Goal: Task Accomplishment & Management: Use online tool/utility

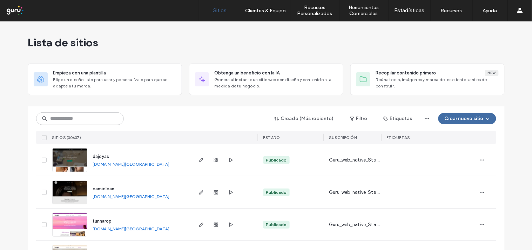
click at [86, 128] on div "Creado (Más reciente) Filtro Etiquetas Crear nuevo sitio SITIOS (30637) ESTADO …" at bounding box center [266, 125] width 460 height 38
click at [86, 123] on input at bounding box center [80, 118] width 88 height 13
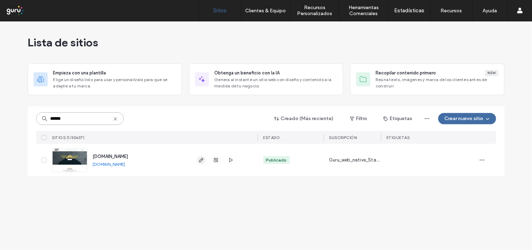
type input "******"
click at [201, 159] on icon "button" at bounding box center [202, 160] width 6 height 6
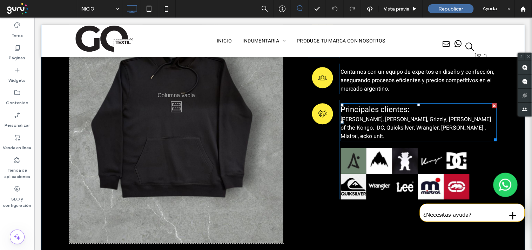
scroll to position [468, 0]
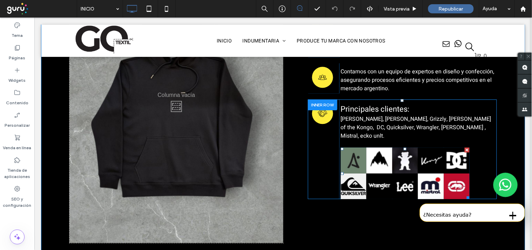
click at [376, 173] on link at bounding box center [379, 186] width 26 height 26
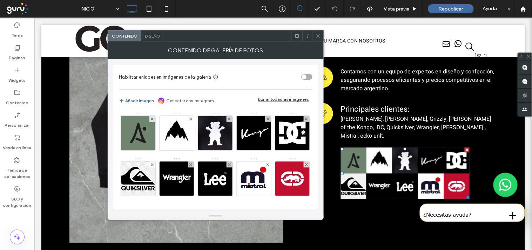
click at [318, 32] on span at bounding box center [318, 36] width 5 height 11
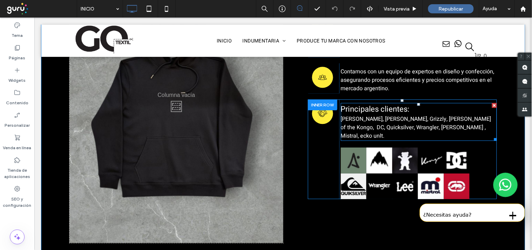
click at [395, 114] on span "Althon, Burton, Grizzly, King of the Kongo, DC, Quicksilver, Wrangler, Lee , Mi…" at bounding box center [416, 126] width 151 height 25
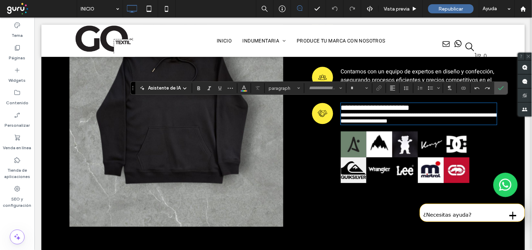
type input "*****"
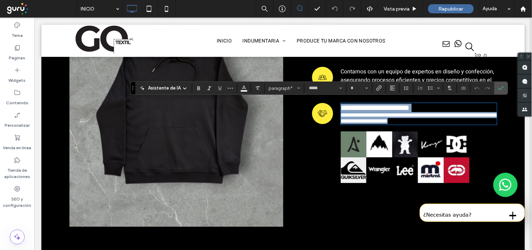
click at [392, 115] on span "**********" at bounding box center [420, 117] width 158 height 11
type input "**"
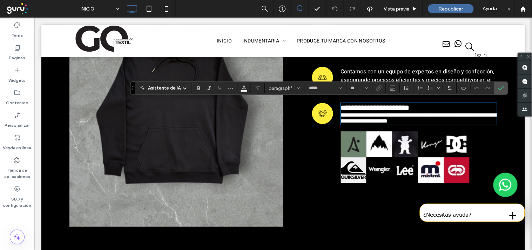
drag, startPoint x: 393, startPoint y: 113, endPoint x: 381, endPoint y: 114, distance: 12.0
click at [381, 114] on span "**********" at bounding box center [420, 117] width 158 height 11
drag, startPoint x: 375, startPoint y: 114, endPoint x: 391, endPoint y: 118, distance: 16.2
click at [391, 118] on span "**********" at bounding box center [420, 117] width 158 height 11
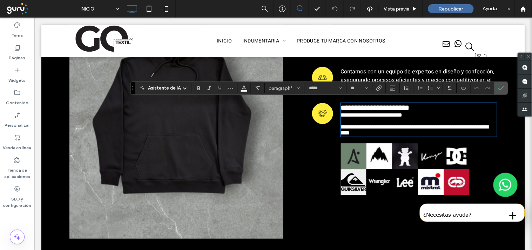
scroll to position [0, 0]
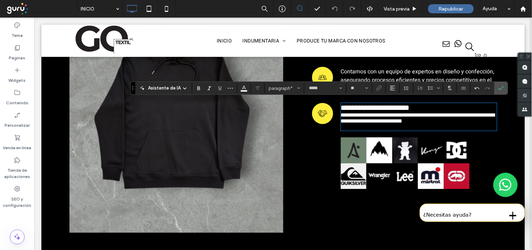
click at [377, 113] on span "**********" at bounding box center [418, 117] width 154 height 11
click at [497, 92] on label "Confirmar" at bounding box center [501, 88] width 11 height 13
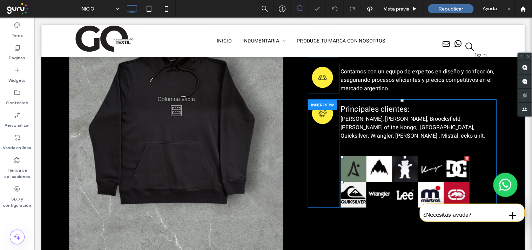
click at [395, 181] on link at bounding box center [405, 194] width 26 height 26
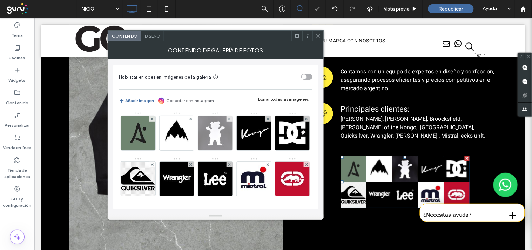
click at [225, 133] on img at bounding box center [215, 133] width 34 height 34
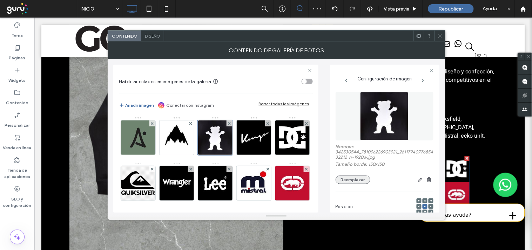
click at [360, 178] on button "Reemplazar" at bounding box center [353, 179] width 35 height 8
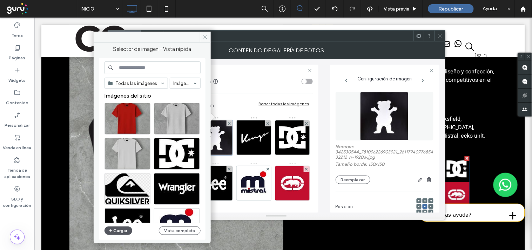
click at [116, 229] on button "Cargar" at bounding box center [119, 230] width 28 height 8
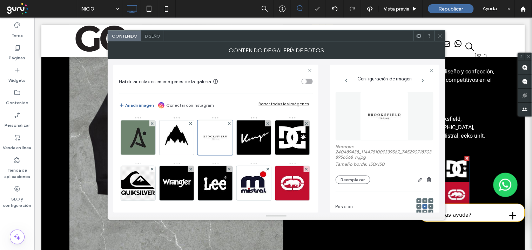
click at [442, 34] on icon at bounding box center [440, 35] width 5 height 5
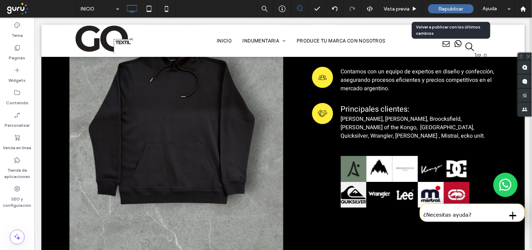
click at [461, 9] on span "Republicar" at bounding box center [451, 9] width 25 height 6
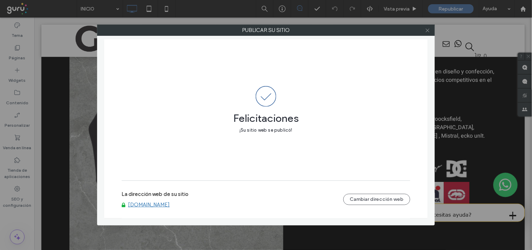
click at [430, 32] on icon at bounding box center [427, 30] width 5 height 5
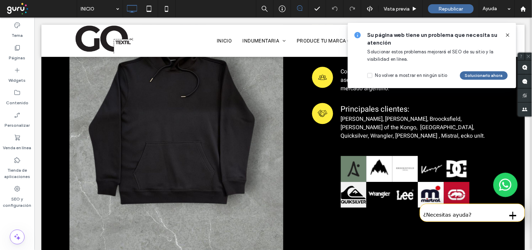
click at [508, 32] on icon at bounding box center [508, 35] width 6 height 6
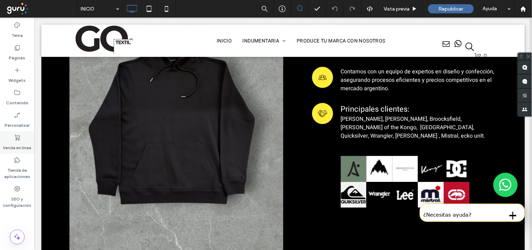
click at [27, 148] on label "Venda en línea" at bounding box center [17, 146] width 28 height 10
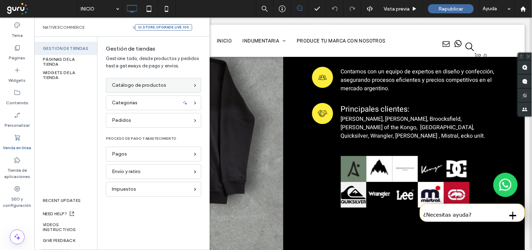
click at [128, 89] on span "Catálogo de productos" at bounding box center [139, 85] width 54 height 8
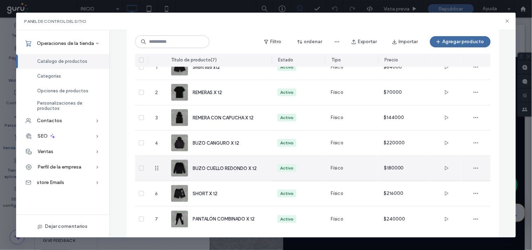
scroll to position [71, 0]
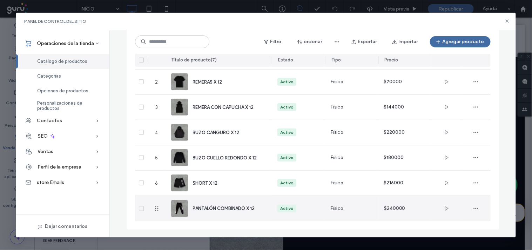
click at [243, 208] on span "PANTALÓN COMBINADO X 12" at bounding box center [224, 208] width 62 height 5
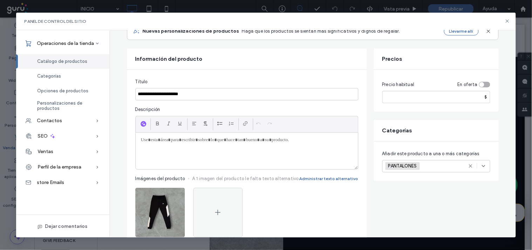
scroll to position [156, 0]
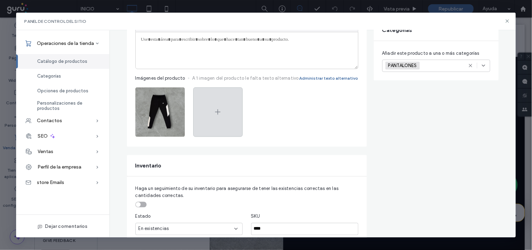
click at [214, 114] on icon at bounding box center [218, 112] width 8 height 8
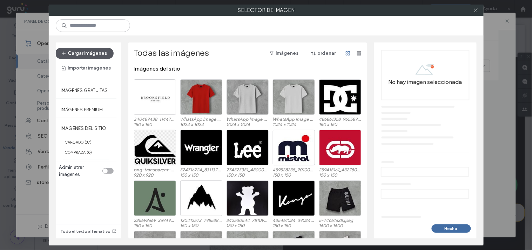
click at [86, 57] on button "Cargar imágenes" at bounding box center [84, 53] width 58 height 11
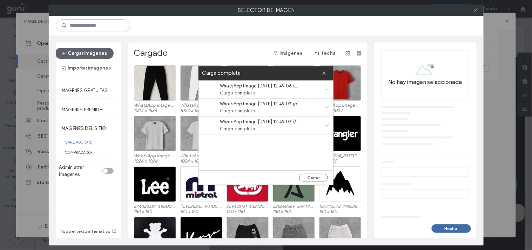
drag, startPoint x: 326, startPoint y: 72, endPoint x: 322, endPoint y: 74, distance: 3.9
click at [326, 72] on icon at bounding box center [324, 73] width 5 height 5
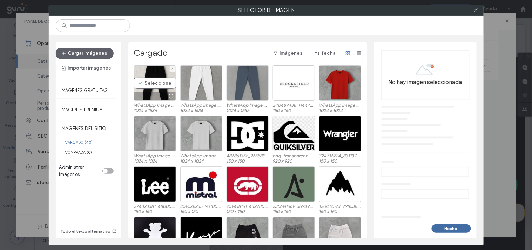
drag, startPoint x: 148, startPoint y: 81, endPoint x: 229, endPoint y: 90, distance: 81.5
click at [148, 81] on div "Seleccione" at bounding box center [155, 82] width 42 height 35
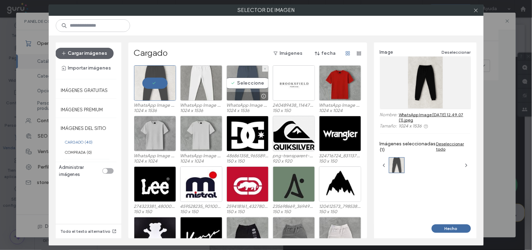
click at [254, 85] on div "Seleccione" at bounding box center [248, 82] width 42 height 35
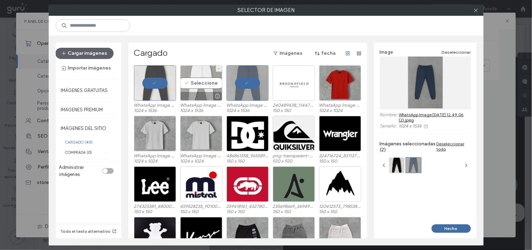
click at [207, 83] on div "Seleccione" at bounding box center [201, 82] width 42 height 35
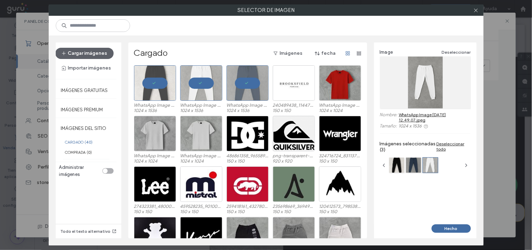
drag, startPoint x: 457, startPoint y: 231, endPoint x: 445, endPoint y: 208, distance: 26.4
click at [457, 232] on button "Hecho" at bounding box center [451, 228] width 39 height 8
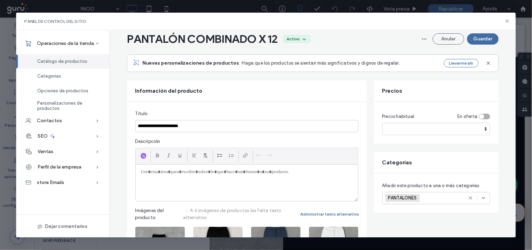
scroll to position [0, 0]
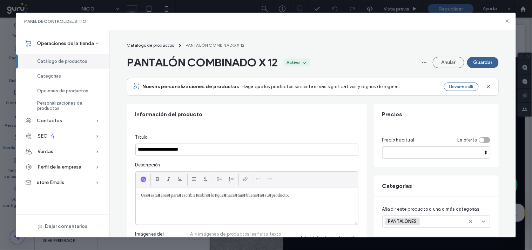
click at [478, 59] on button "Guardar" at bounding box center [483, 62] width 32 height 11
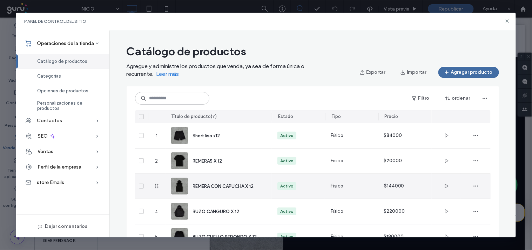
scroll to position [39, 0]
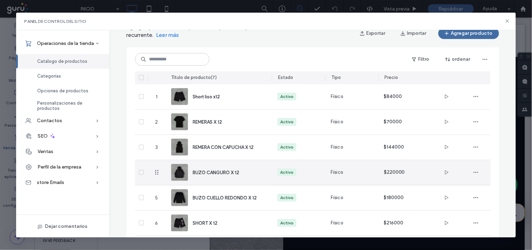
click at [234, 172] on span "BUZO CANGURO X 12" at bounding box center [216, 172] width 47 height 5
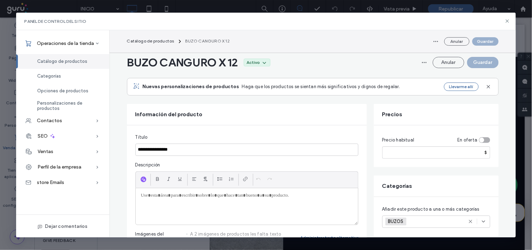
scroll to position [117, 0]
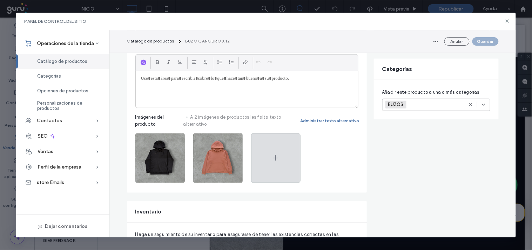
click at [282, 167] on div at bounding box center [275, 157] width 49 height 49
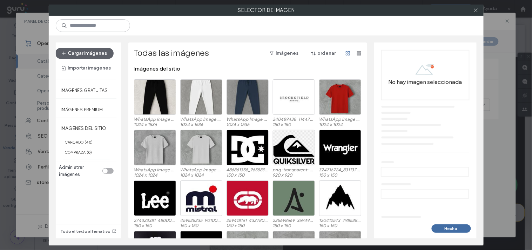
click at [81, 47] on div "Cargar imágenes Importar imágenes" at bounding box center [86, 60] width 61 height 36
click at [87, 52] on button "Cargar imágenes" at bounding box center [84, 53] width 58 height 11
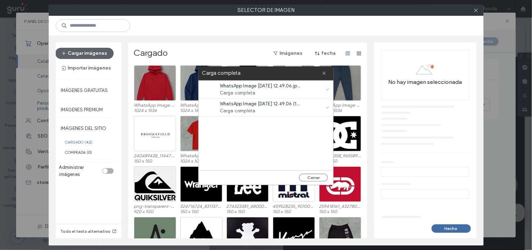
click at [204, 57] on div "Cargado Imágenes fecha" at bounding box center [249, 53] width 231 height 11
click at [329, 72] on div "Carga completa" at bounding box center [266, 73] width 135 height 14
click at [327, 75] on div "Carga completa" at bounding box center [266, 73] width 135 height 14
click at [324, 73] on use at bounding box center [324, 72] width 3 height 3
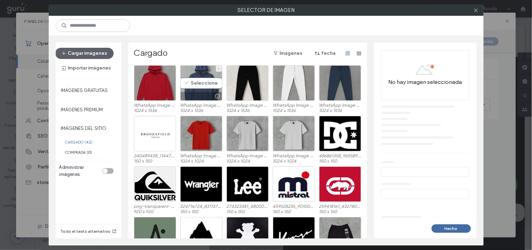
click at [198, 85] on div "Seleccione" at bounding box center [201, 82] width 42 height 35
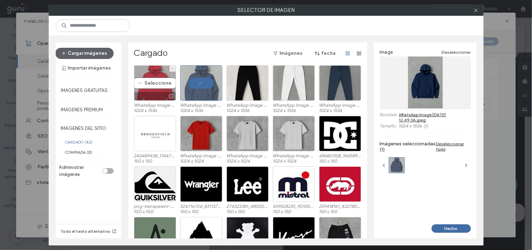
click at [158, 81] on div "Seleccione" at bounding box center [155, 82] width 42 height 35
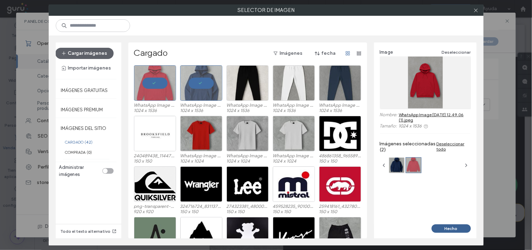
click at [454, 229] on button "Hecho" at bounding box center [451, 228] width 39 height 8
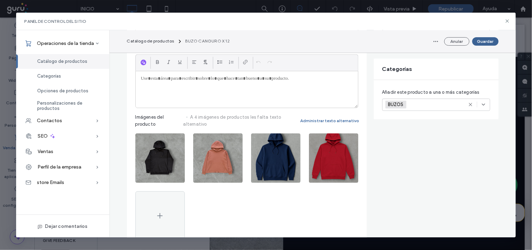
click at [480, 42] on button "Guardar" at bounding box center [486, 41] width 26 height 8
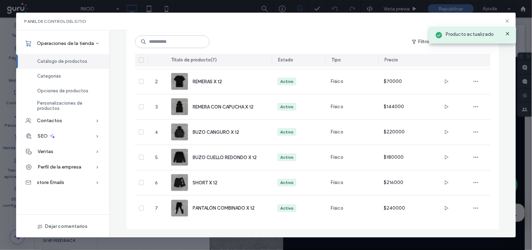
scroll to position [71, 0]
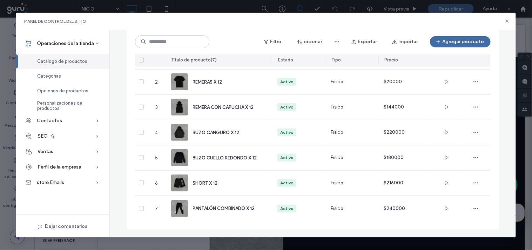
click at [507, 33] on div "Catálogo de productos Agregue y administre los productos que venda, ya sea de f…" at bounding box center [312, 104] width 407 height 268
click at [507, 25] on div "Panel de control del sitio" at bounding box center [266, 22] width 500 height 18
drag, startPoint x: 507, startPoint y: 23, endPoint x: 473, endPoint y: 5, distance: 38.9
click at [507, 23] on icon at bounding box center [508, 21] width 6 height 6
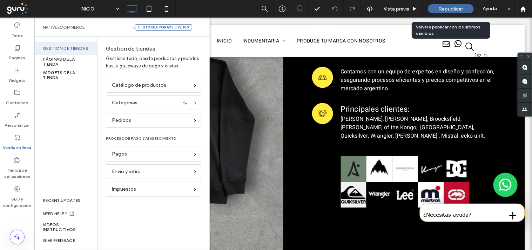
click at [455, 9] on span "Republicar" at bounding box center [451, 9] width 25 height 6
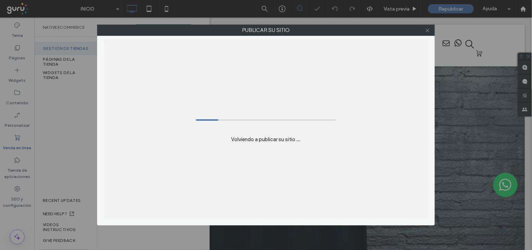
scroll to position [0, 0]
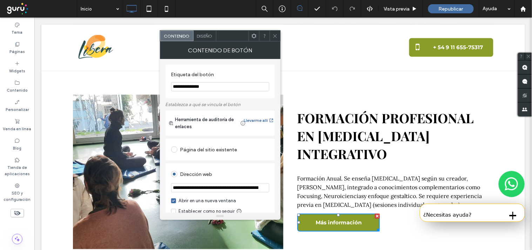
scroll to position [39, 0]
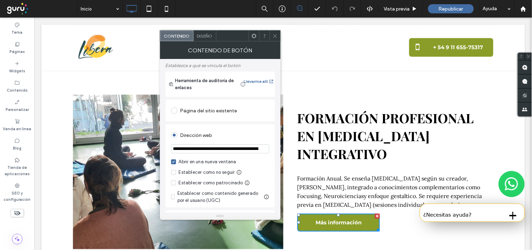
click at [199, 148] on input "**********" at bounding box center [220, 148] width 98 height 9
paste input "url"
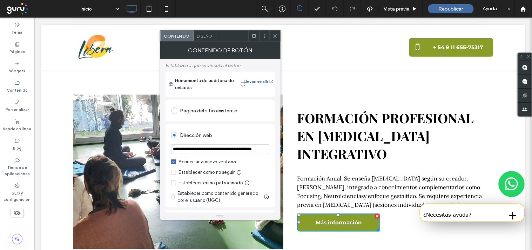
type input "**********"
click at [276, 36] on icon at bounding box center [275, 35] width 5 height 5
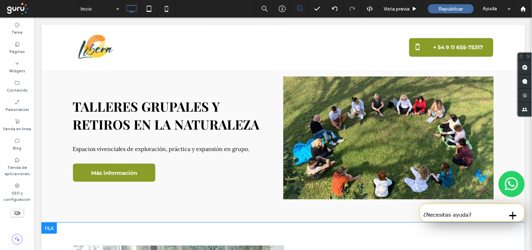
scroll to position [735, 0]
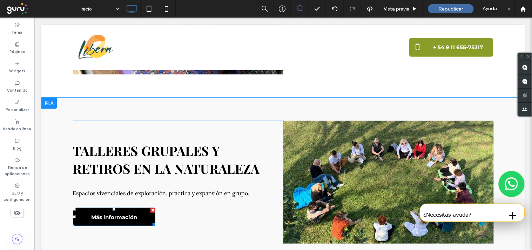
click at [128, 207] on link "Más información" at bounding box center [114, 216] width 83 height 18
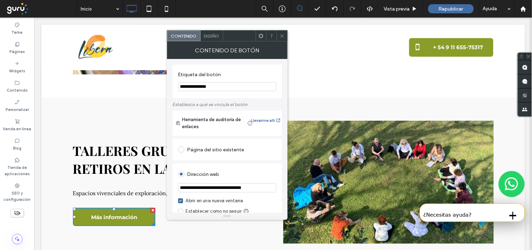
click at [243, 190] on input "**********" at bounding box center [227, 187] width 98 height 9
paste input "*********"
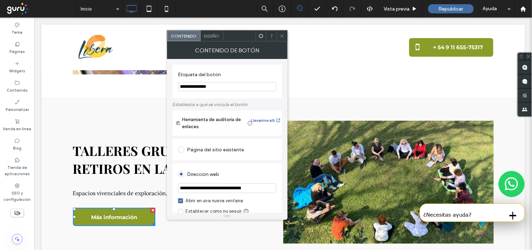
type input "**********"
click at [282, 37] on icon at bounding box center [282, 35] width 5 height 5
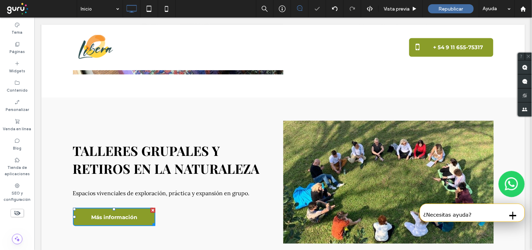
scroll to position [0, 0]
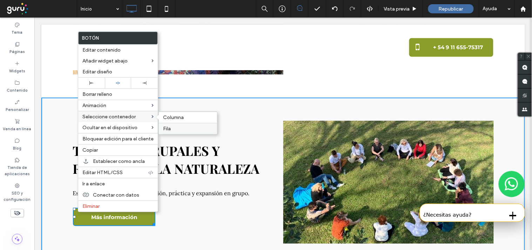
click at [171, 126] on label "Fila" at bounding box center [188, 129] width 50 height 6
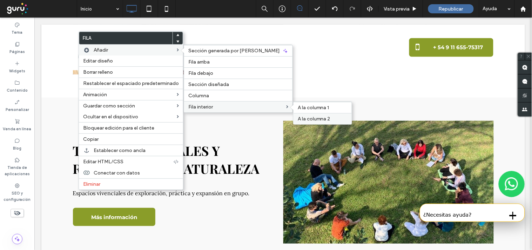
click at [298, 119] on span "A la columna 2" at bounding box center [314, 119] width 33 height 6
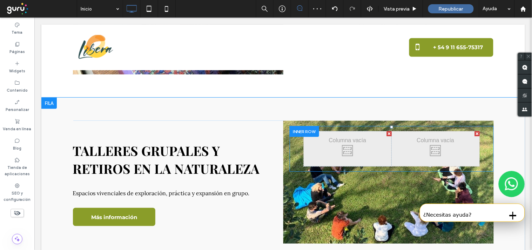
drag, startPoint x: 333, startPoint y: 136, endPoint x: 303, endPoint y: 137, distance: 29.8
click at [307, 142] on div "Click To Paste Click To Paste" at bounding box center [348, 148] width 88 height 35
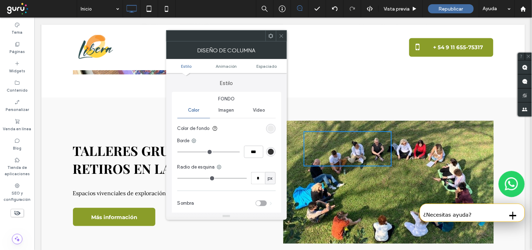
click at [280, 41] on div "Diseño de columna" at bounding box center [226, 50] width 121 height 18
click at [281, 39] on span at bounding box center [281, 36] width 5 height 11
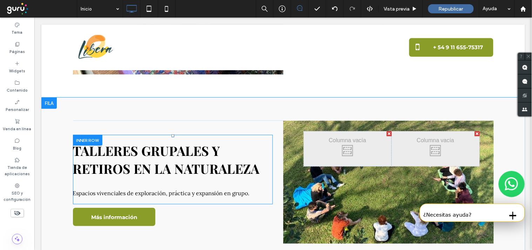
drag, startPoint x: 297, startPoint y: 121, endPoint x: 209, endPoint y: 193, distance: 113.2
click at [209, 191] on div "Talleres Grupales y Retiros en la naturaleza Espacios vivenciales de exploració…" at bounding box center [283, 181] width 421 height 123
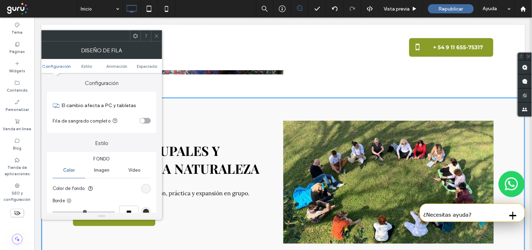
click at [157, 40] on span at bounding box center [156, 36] width 5 height 11
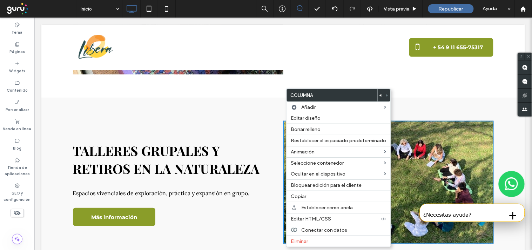
click at [231, 108] on div "Talleres Grupales y Retiros en la naturaleza Espacios vivenciales de exploració…" at bounding box center [283, 181] width 484 height 169
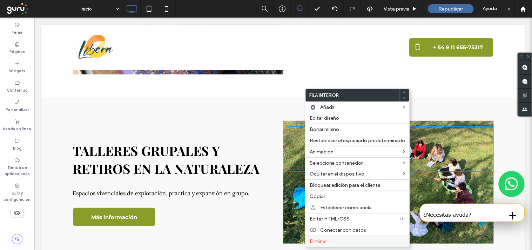
click at [343, 243] on label "Eliminar" at bounding box center [358, 241] width 96 height 6
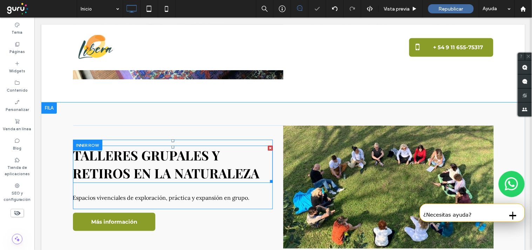
scroll to position [740, 0]
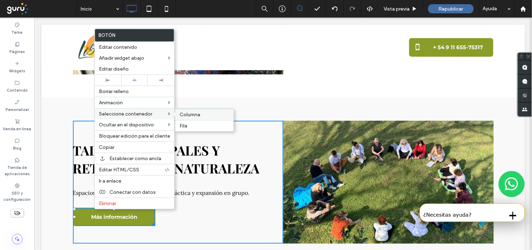
click at [181, 117] on span "Columna" at bounding box center [190, 115] width 21 height 6
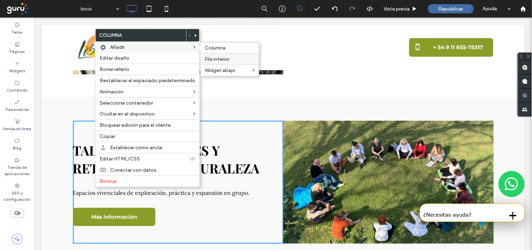
click at [215, 57] on span "Fila interior" at bounding box center [217, 59] width 25 height 6
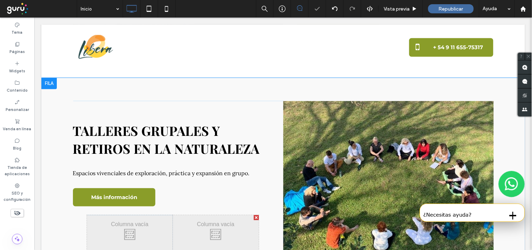
scroll to position [857, 0]
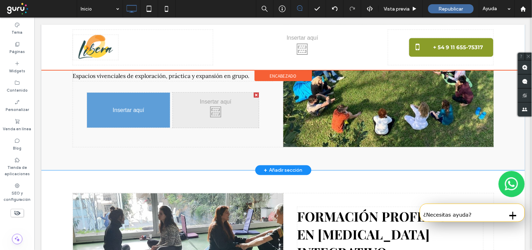
drag, startPoint x: 111, startPoint y: 92, endPoint x: 106, endPoint y: 110, distance: 18.0
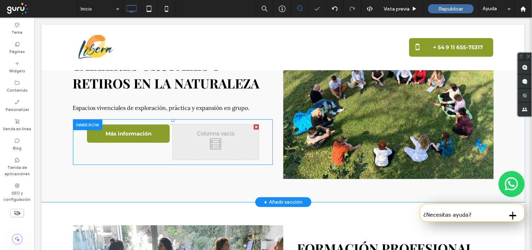
scroll to position [818, 0]
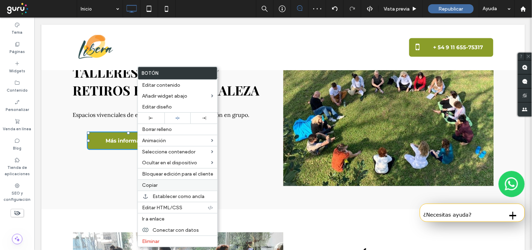
click at [158, 187] on label "Copiar" at bounding box center [177, 185] width 71 height 6
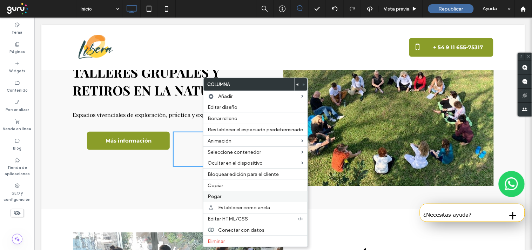
click at [214, 196] on span "Pegar" at bounding box center [215, 196] width 14 height 6
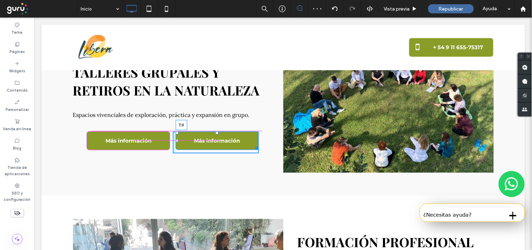
drag, startPoint x: 214, startPoint y: 128, endPoint x: 212, endPoint y: 125, distance: 3.6
click at [212, 131] on div "Click To Paste Click To Paste Más información T:0" at bounding box center [216, 142] width 86 height 22
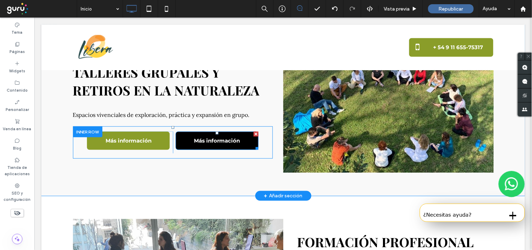
click at [204, 137] on span "Más información" at bounding box center [217, 140] width 46 height 7
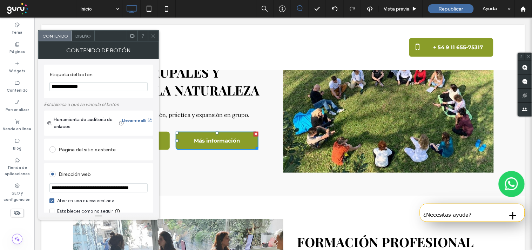
scroll to position [39, 0]
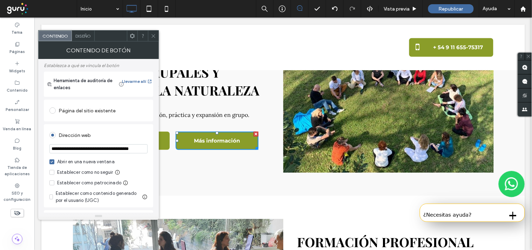
click at [108, 152] on input "**********" at bounding box center [98, 148] width 98 height 9
paste input "url"
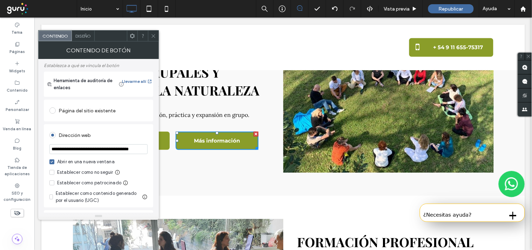
type input "**********"
click at [152, 37] on use at bounding box center [154, 36] width 4 height 4
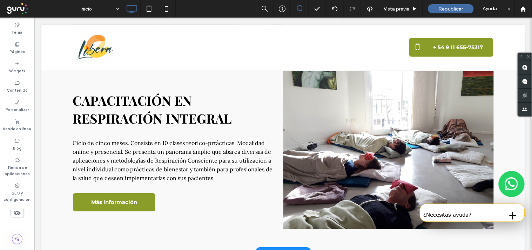
scroll to position [1169, 0]
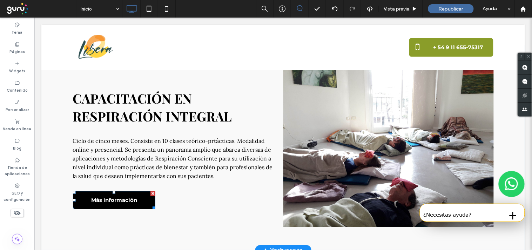
click at [127, 196] on span "Más información" at bounding box center [114, 199] width 46 height 7
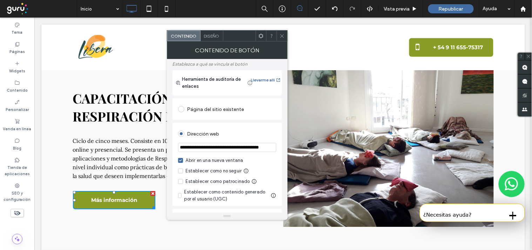
scroll to position [78, 0]
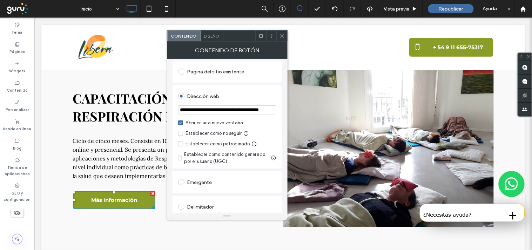
click at [205, 110] on input "**********" at bounding box center [227, 109] width 98 height 9
paste input "**********"
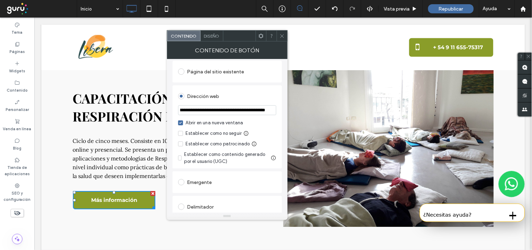
type input "**********"
click at [283, 35] on icon at bounding box center [282, 35] width 5 height 5
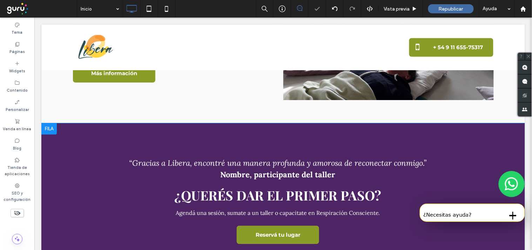
scroll to position [1325, 0]
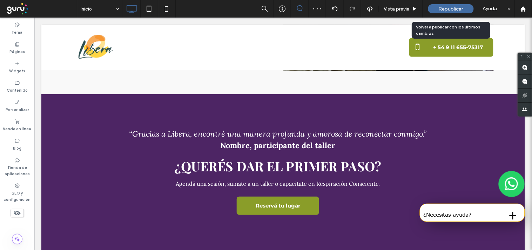
click at [440, 11] on span "Republicar" at bounding box center [451, 9] width 25 height 6
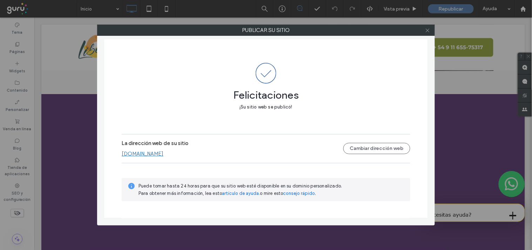
click at [430, 31] on icon at bounding box center [427, 30] width 5 height 5
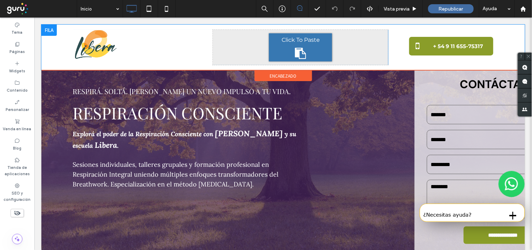
scroll to position [0, 0]
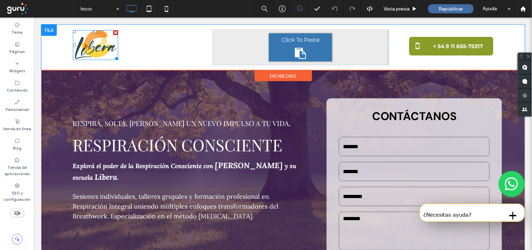
click at [96, 51] on img at bounding box center [96, 45] width 46 height 30
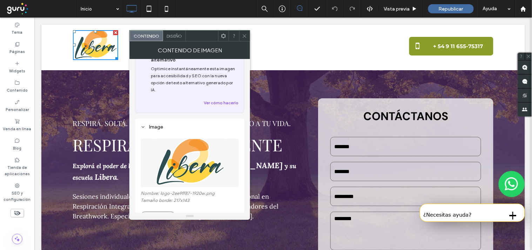
scroll to position [39, 0]
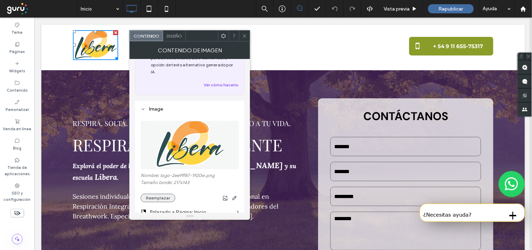
click at [158, 194] on button "Reemplazar" at bounding box center [158, 198] width 35 height 8
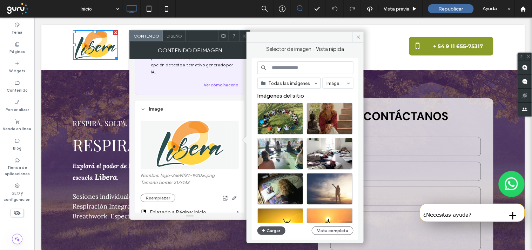
click at [264, 232] on icon "button" at bounding box center [264, 231] width 4 height 6
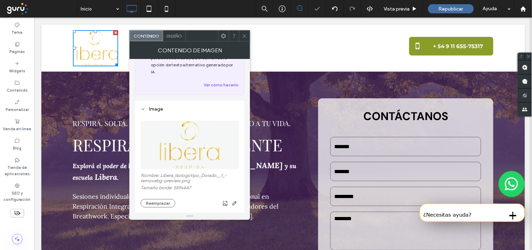
click at [241, 33] on div at bounding box center [244, 36] width 11 height 11
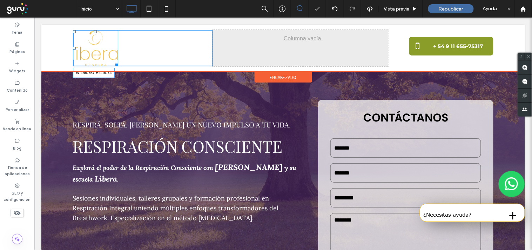
drag, startPoint x: 112, startPoint y: 65, endPoint x: 151, endPoint y: 88, distance: 45.3
click at [117, 66] on div at bounding box center [115, 63] width 5 height 5
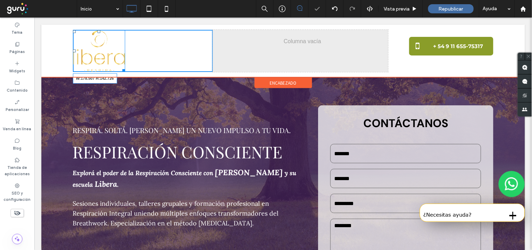
drag, startPoint x: 121, startPoint y: 68, endPoint x: 125, endPoint y: 76, distance: 8.9
click at [125, 72] on div "W:178.507 H:142.726" at bounding box center [99, 51] width 53 height 42
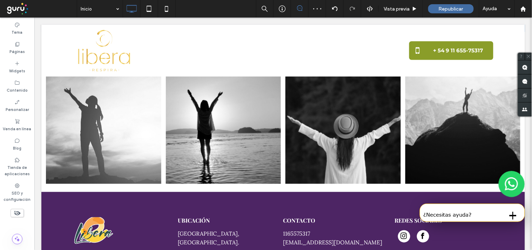
scroll to position [1607, 0]
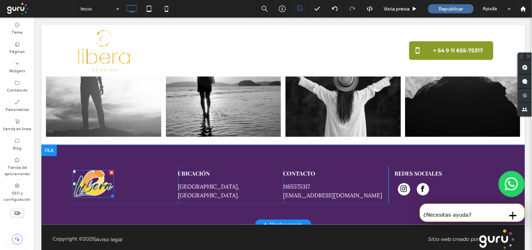
click at [95, 173] on img at bounding box center [93, 183] width 41 height 27
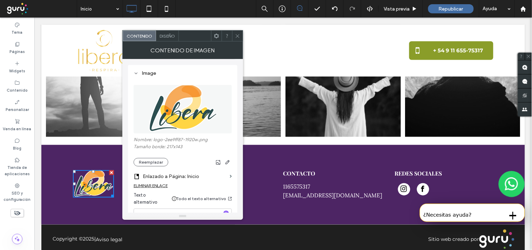
scroll to position [78, 0]
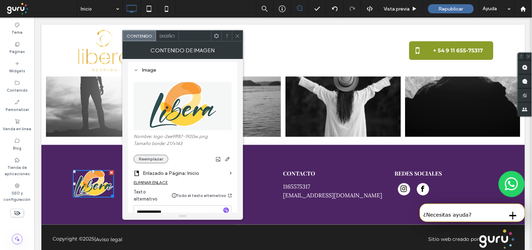
click at [153, 155] on button "Reemplazar" at bounding box center [151, 159] width 35 height 8
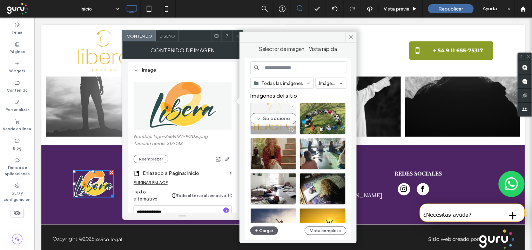
click at [265, 120] on div "Seleccione" at bounding box center [274, 119] width 46 height 32
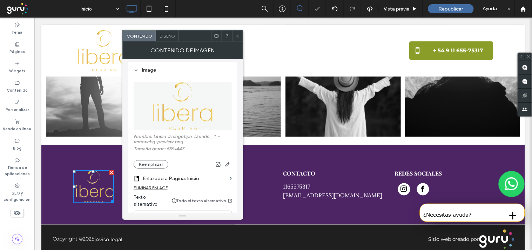
click at [236, 32] on span at bounding box center [237, 36] width 5 height 11
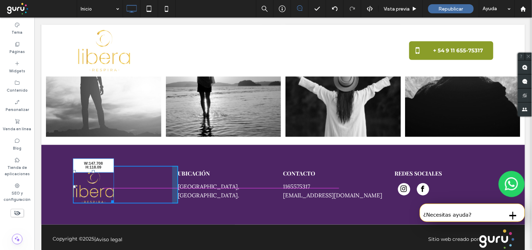
drag, startPoint x: 107, startPoint y: 192, endPoint x: 184, endPoint y: 218, distance: 81.4
click at [149, 200] on div "W:147.708 H:118.09 Click To Paste" at bounding box center [125, 185] width 105 height 38
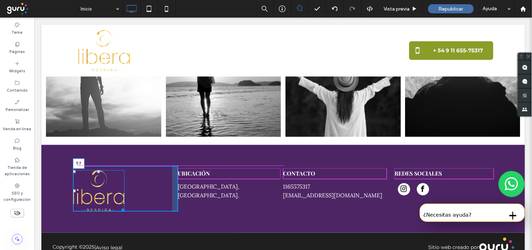
drag, startPoint x: 92, startPoint y: 160, endPoint x: 135, endPoint y: 184, distance: 49.1
click at [94, 166] on div "T:7 Click To Paste" at bounding box center [125, 189] width 105 height 46
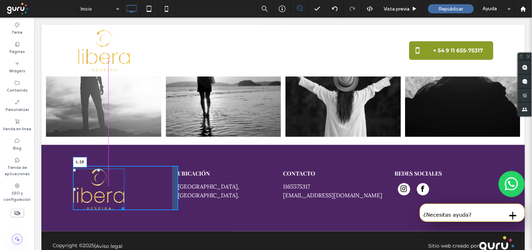
drag, startPoint x: 67, startPoint y: 179, endPoint x: 108, endPoint y: 196, distance: 44.2
click at [73, 179] on div "L:18 Click To Paste" at bounding box center [125, 188] width 105 height 44
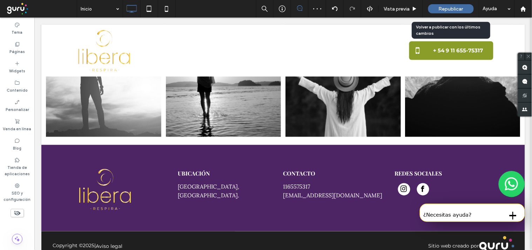
click at [432, 7] on div "Republicar" at bounding box center [451, 8] width 46 height 9
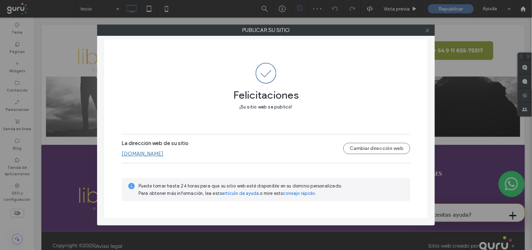
click at [429, 31] on icon at bounding box center [427, 30] width 5 height 5
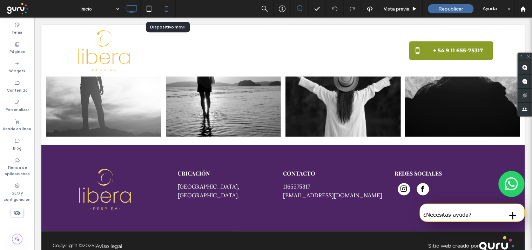
click at [170, 9] on icon at bounding box center [167, 9] width 14 height 14
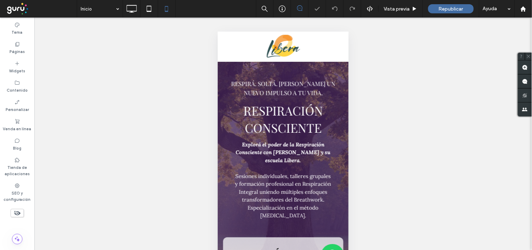
scroll to position [0, 0]
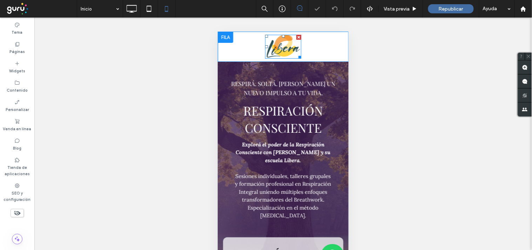
click at [281, 47] on img at bounding box center [283, 46] width 36 height 24
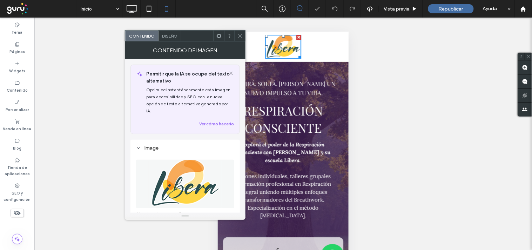
scroll to position [78, 0]
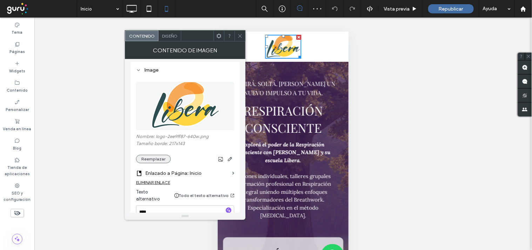
click at [146, 163] on section "Enlazado a Página: Inicio" at bounding box center [185, 171] width 98 height 16
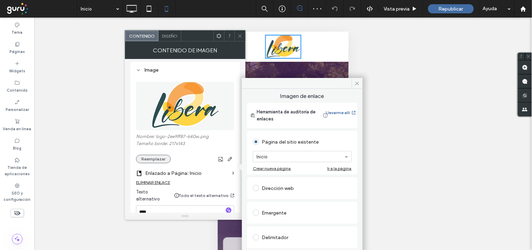
click at [162, 155] on button "Reemplazar" at bounding box center [153, 159] width 35 height 8
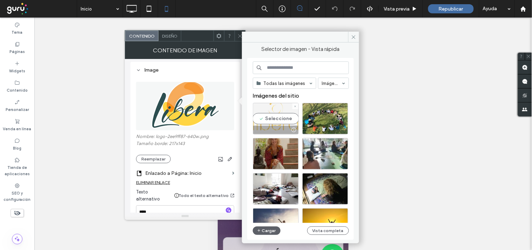
click at [275, 119] on div "Seleccione" at bounding box center [276, 119] width 46 height 32
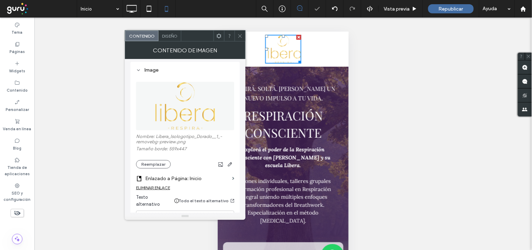
click at [236, 36] on div at bounding box center [240, 36] width 11 height 11
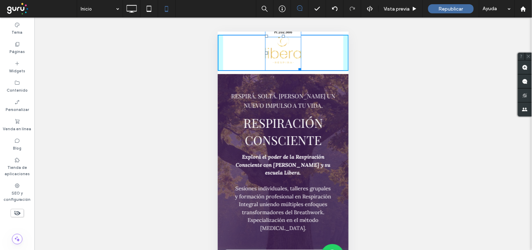
drag, startPoint x: 297, startPoint y: 60, endPoint x: 516, endPoint y: 113, distance: 226.0
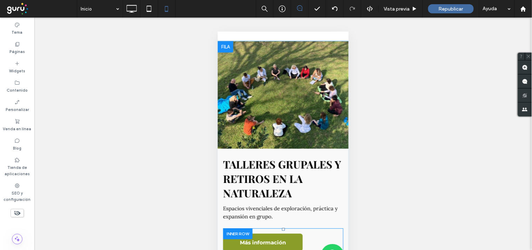
scroll to position [1131, 0]
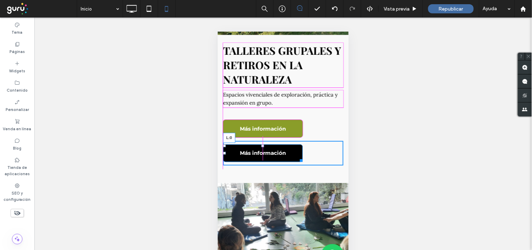
drag, startPoint x: 241, startPoint y: 160, endPoint x: 223, endPoint y: 160, distance: 18.2
click at [223, 154] on div at bounding box center [224, 152] width 3 height 3
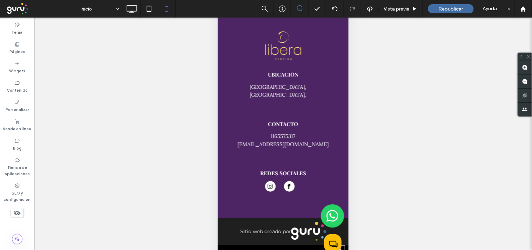
scroll to position [40, 0]
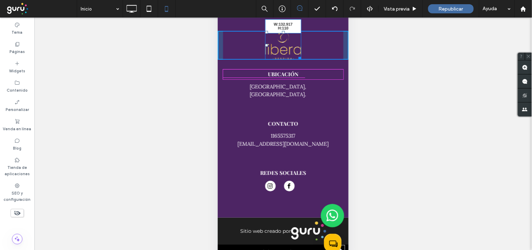
drag, startPoint x: 295, startPoint y: 67, endPoint x: 300, endPoint y: 76, distance: 10.8
click at [300, 60] on div at bounding box center [298, 57] width 5 height 5
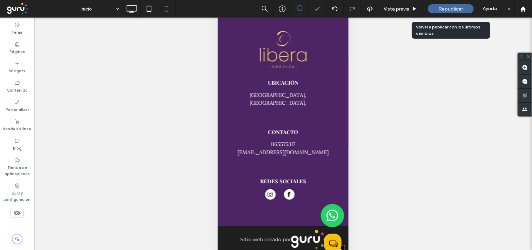
click at [440, 9] on span "Republicar" at bounding box center [451, 9] width 25 height 6
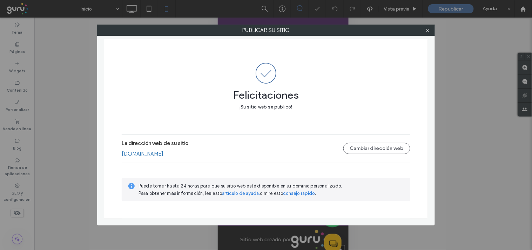
drag, startPoint x: 426, startPoint y: 30, endPoint x: 419, endPoint y: 32, distance: 7.2
click at [426, 29] on icon at bounding box center [427, 30] width 5 height 5
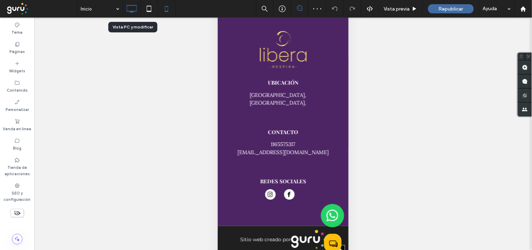
click at [134, 8] on icon at bounding box center [132, 9] width 14 height 14
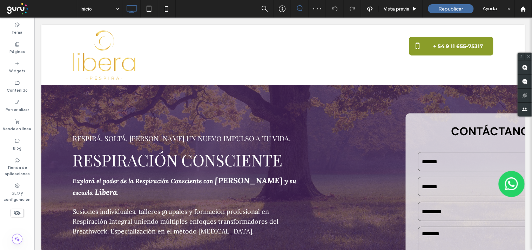
scroll to position [0, 0]
